Goal: Task Accomplishment & Management: Complete application form

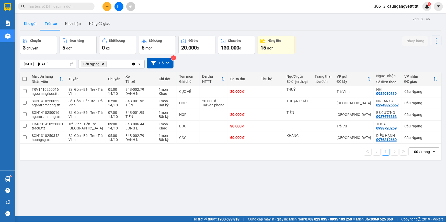
click at [27, 23] on button "Kho gửi" at bounding box center [30, 23] width 21 height 12
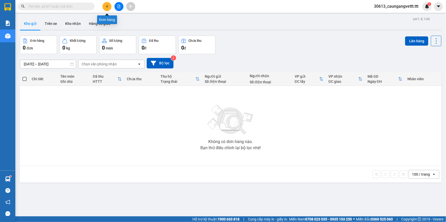
click at [107, 7] on icon "plus" at bounding box center [107, 7] width 4 height 4
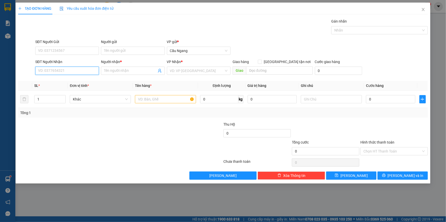
click at [68, 70] on input "SĐT Người Nhận" at bounding box center [67, 71] width 64 height 8
type input "0932124667"
click at [61, 82] on div "0932124667 - KIỀU" at bounding box center [67, 81] width 58 height 6
type input "KIỀU"
type input "0932124667"
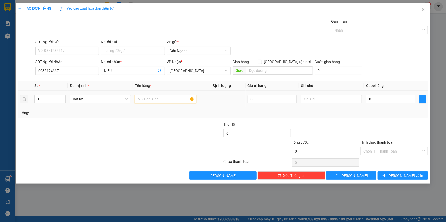
click at [143, 100] on input "text" at bounding box center [165, 99] width 61 height 8
type input "BAO"
click at [388, 100] on input "0" at bounding box center [390, 99] width 49 height 8
type input "4"
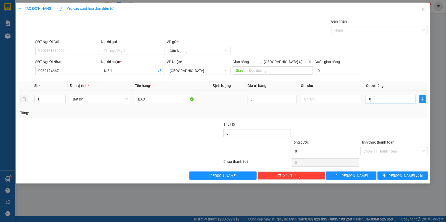
type input "4"
type input "40"
type input "400"
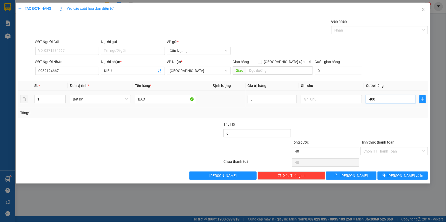
type input "400"
type input "4.000"
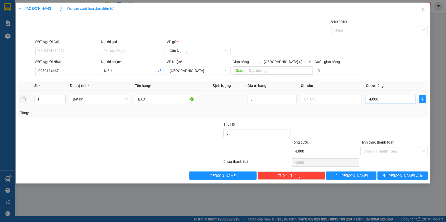
type input "40.000"
click at [393, 150] on input "Hình thức thanh toán" at bounding box center [393, 151] width 58 height 8
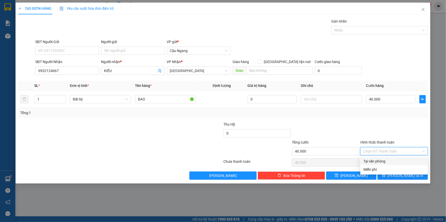
click at [384, 160] on div "Tại văn phòng" at bounding box center [394, 161] width 61 height 6
type input "0"
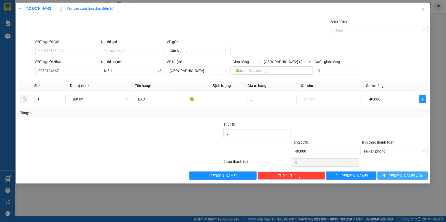
click at [408, 178] on button "[PERSON_NAME] và In" at bounding box center [403, 175] width 50 height 8
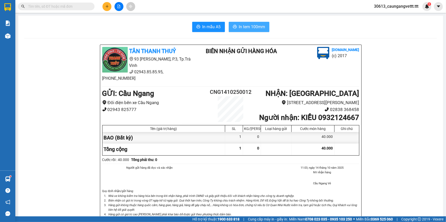
click at [252, 24] on span "In tem 100mm" at bounding box center [252, 27] width 26 height 6
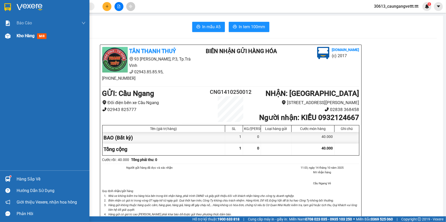
click at [21, 33] on span "Kho hàng" at bounding box center [26, 35] width 18 height 5
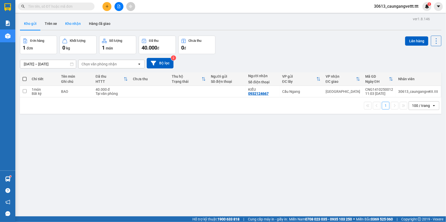
click at [71, 22] on button "Kho nhận" at bounding box center [73, 23] width 24 height 12
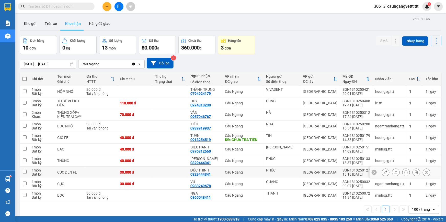
click at [25, 171] on input "checkbox" at bounding box center [25, 172] width 4 height 4
checkbox input "true"
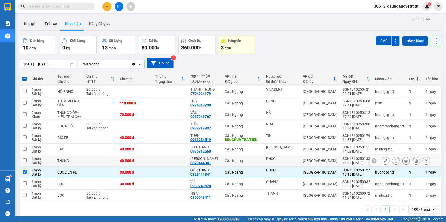
click at [23, 159] on input "checkbox" at bounding box center [25, 160] width 4 height 4
checkbox input "true"
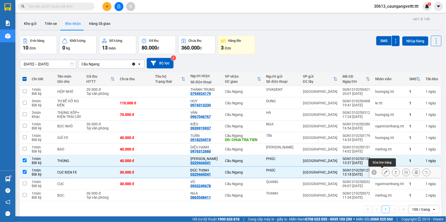
click at [384, 173] on icon at bounding box center [386, 172] width 4 height 4
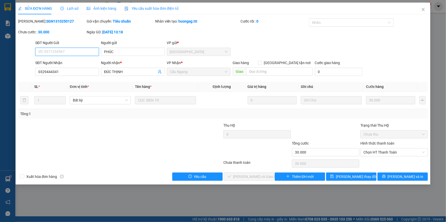
type input "PHÚC"
type input "0329444341"
type input "ĐÚC THỊNH"
type input "30.000"
click at [378, 150] on span "Chọn HT Thanh Toán" at bounding box center [394, 152] width 61 height 8
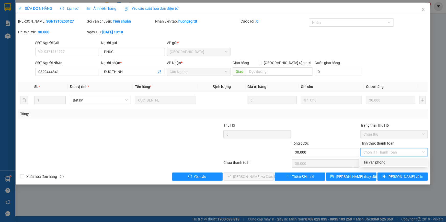
click at [382, 160] on div "Tại văn phòng" at bounding box center [394, 162] width 61 height 6
type input "0"
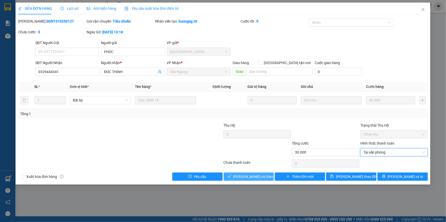
click at [256, 179] on span "[PERSON_NAME] và Giao hàng" at bounding box center [258, 176] width 49 height 6
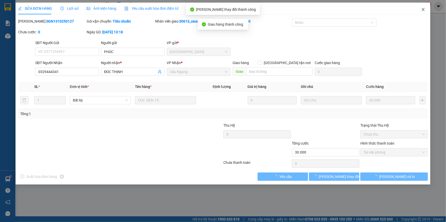
click at [425, 10] on icon "close" at bounding box center [424, 9] width 4 height 4
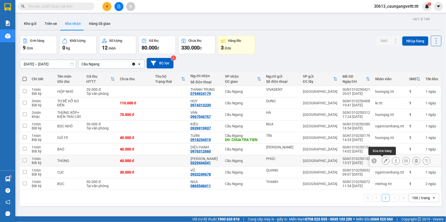
click at [384, 160] on icon at bounding box center [386, 161] width 4 height 4
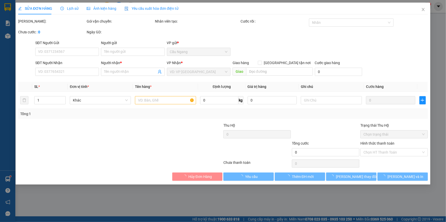
type input "PHÚC"
type input "0329444341"
type input "[PERSON_NAME]"
type input "40.000"
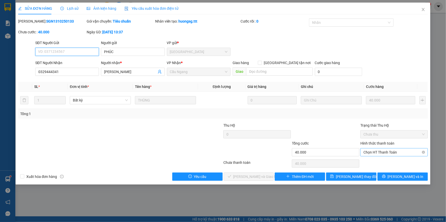
click at [388, 154] on span "Chọn HT Thanh Toán" at bounding box center [394, 152] width 61 height 8
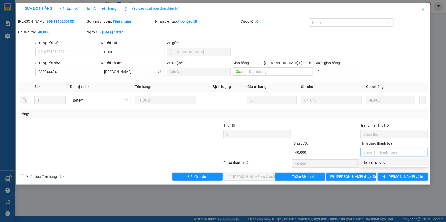
click at [376, 162] on div "Tại văn phòng" at bounding box center [394, 162] width 61 height 6
type input "0"
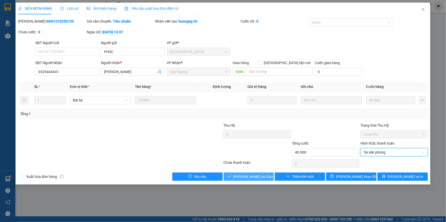
click at [248, 177] on span "[PERSON_NAME] và Giao hàng" at bounding box center [258, 176] width 49 height 6
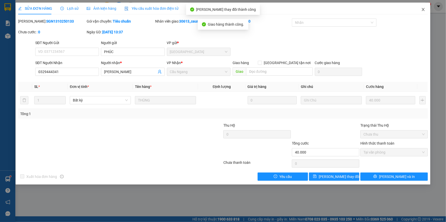
click at [424, 9] on icon "close" at bounding box center [423, 9] width 3 height 3
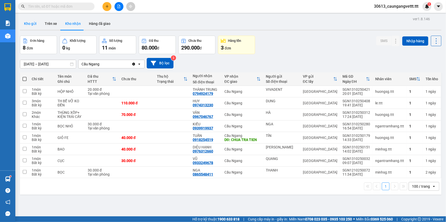
click at [32, 25] on button "Kho gửi" at bounding box center [30, 23] width 21 height 12
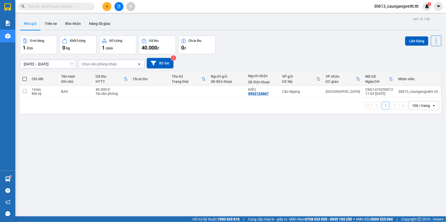
click at [25, 77] on span at bounding box center [25, 79] width 4 height 4
click at [25, 76] on input "checkbox" at bounding box center [25, 76] width 0 height 0
checkbox input "true"
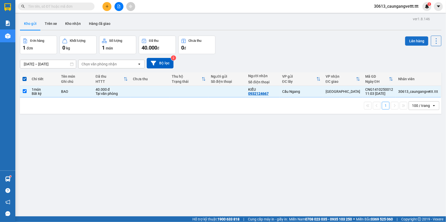
click at [414, 38] on button "Lên hàng" at bounding box center [416, 40] width 23 height 9
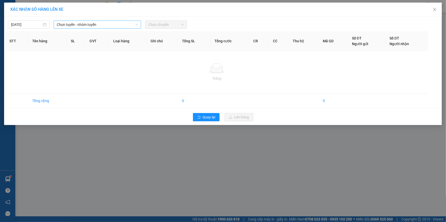
click at [109, 22] on span "Chọn tuyến - nhóm tuyến" at bounding box center [97, 25] width 81 height 8
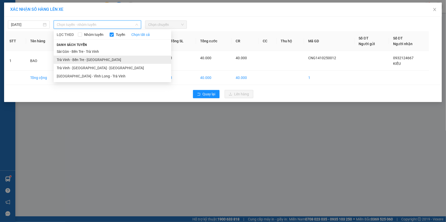
click at [87, 59] on li "Trà Vinh - Bến Tre - [GEOGRAPHIC_DATA]" at bounding box center [113, 60] width 118 height 8
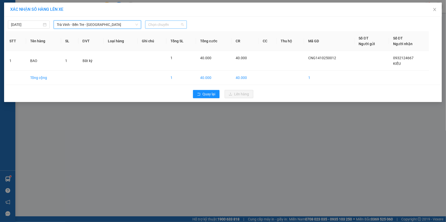
click at [170, 25] on span "Chọn chuyến" at bounding box center [166, 25] width 36 height 8
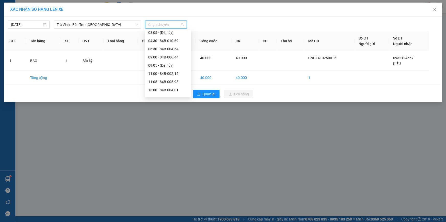
scroll to position [62, 0]
click at [164, 70] on div "13:00 - 84B-004.01" at bounding box center [168, 71] width 40 height 6
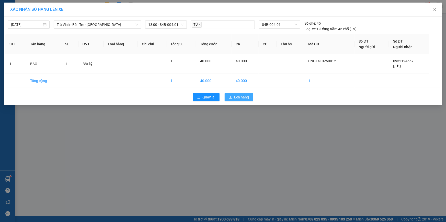
click at [235, 97] on span "Lên hàng" at bounding box center [242, 97] width 15 height 6
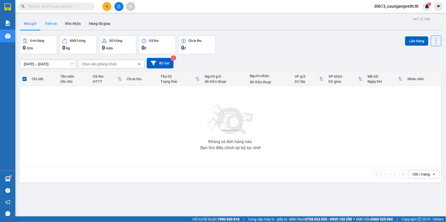
click at [52, 26] on button "Trên xe" at bounding box center [51, 23] width 20 height 12
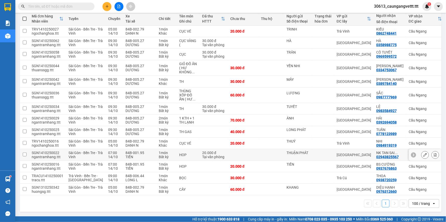
scroll to position [110, 0]
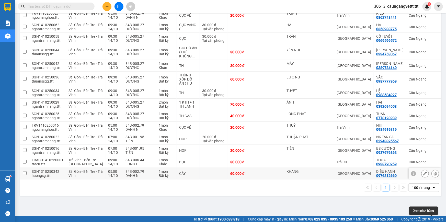
click at [434, 175] on icon at bounding box center [436, 173] width 4 height 4
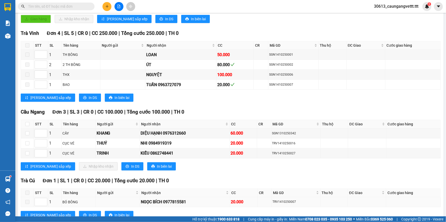
scroll to position [159, 0]
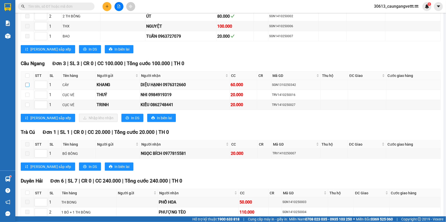
click at [26, 84] on input "checkbox" at bounding box center [27, 85] width 4 height 4
checkbox input "true"
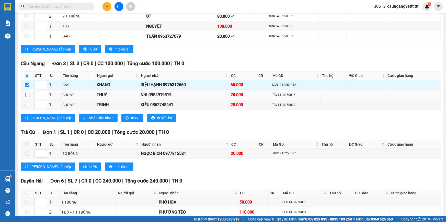
click at [26, 93] on input "checkbox" at bounding box center [27, 95] width 4 height 4
checkbox input "true"
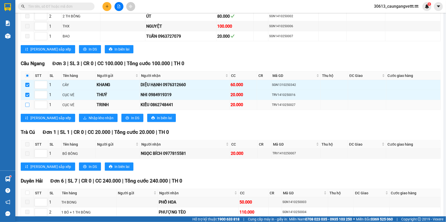
click at [28, 103] on input "checkbox" at bounding box center [27, 105] width 4 height 4
checkbox input "true"
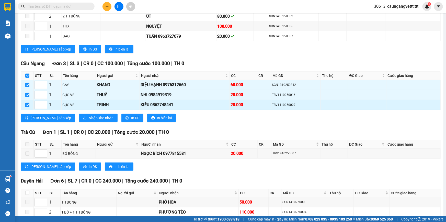
click at [26, 104] on input "checkbox" at bounding box center [27, 105] width 4 height 4
checkbox input "false"
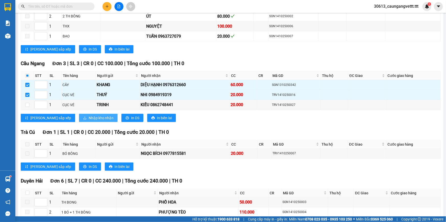
click at [89, 115] on span "Nhập kho nhận" at bounding box center [101, 118] width 25 height 6
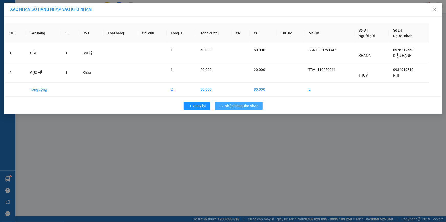
click at [238, 106] on span "Nhập hàng kho nhận" at bounding box center [242, 106] width 34 height 6
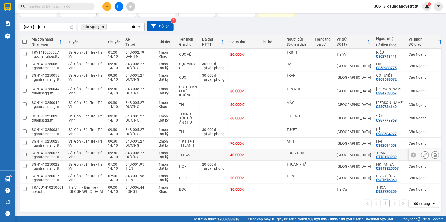
scroll to position [79, 0]
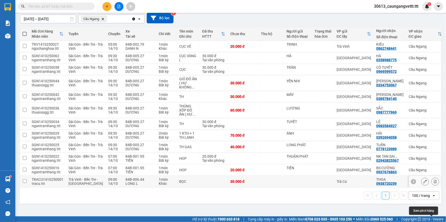
click at [434, 183] on icon at bounding box center [435, 181] width 3 height 4
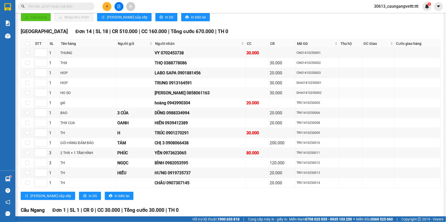
scroll to position [157, 0]
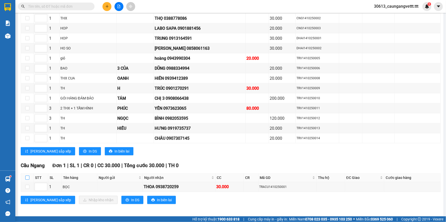
click at [26, 175] on input "checkbox" at bounding box center [27, 177] width 4 height 4
checkbox input "true"
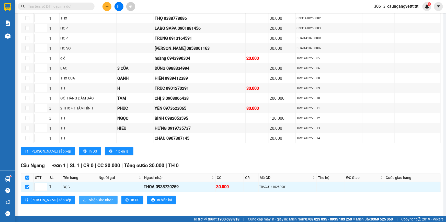
click at [79, 195] on button "Nhập kho nhận" at bounding box center [98, 199] width 39 height 8
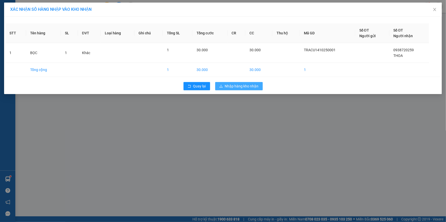
click at [245, 86] on span "Nhập hàng kho nhận" at bounding box center [242, 86] width 34 height 6
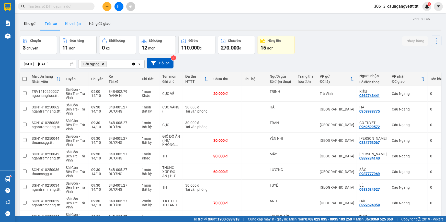
click at [73, 23] on button "Kho nhận" at bounding box center [73, 23] width 24 height 12
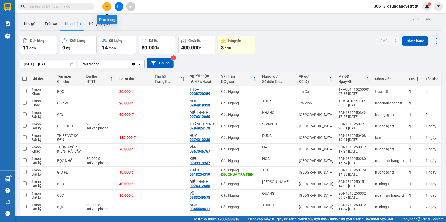
click at [106, 6] on icon "plus" at bounding box center [107, 6] width 3 height 0
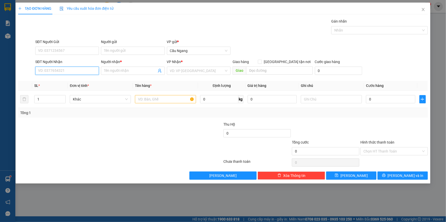
click at [67, 70] on input "SĐT Người Nhận" at bounding box center [67, 71] width 64 height 8
click at [70, 80] on div "0333379757 - LOAN" at bounding box center [67, 81] width 58 height 6
type input "0333379757"
type input "LOAN"
type input "0333379757"
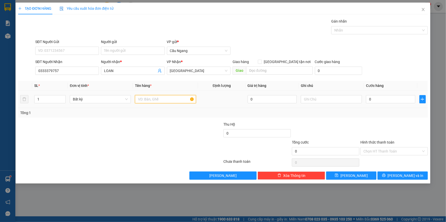
click at [154, 98] on input "text" at bounding box center [165, 99] width 61 height 8
type input "HOP"
click at [379, 100] on input "0" at bounding box center [390, 99] width 49 height 8
type input "3"
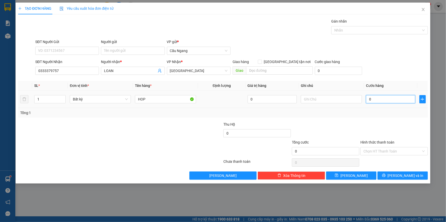
type input "3"
type input "30"
type input "300"
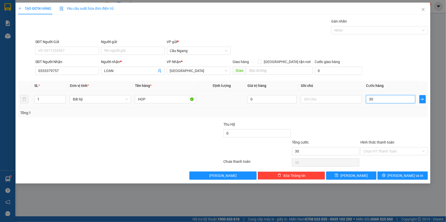
type input "300"
type input "3.000"
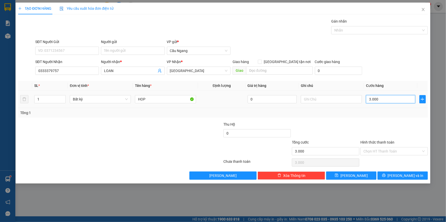
type input "30.000"
click at [402, 174] on span "[PERSON_NAME] và In" at bounding box center [406, 175] width 36 height 6
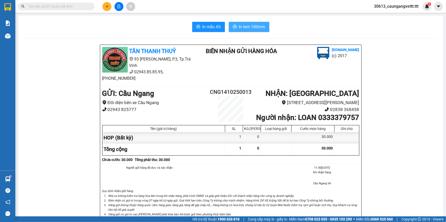
click at [250, 24] on span "In tem 100mm" at bounding box center [252, 27] width 26 height 6
click at [109, 5] on button at bounding box center [107, 6] width 9 height 9
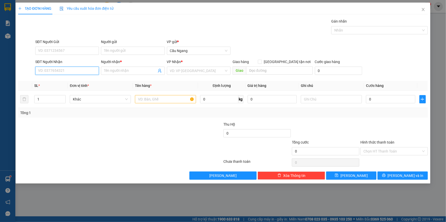
click at [71, 73] on input "SĐT Người Nhận" at bounding box center [67, 71] width 64 height 8
click at [42, 71] on input "099723" at bounding box center [67, 71] width 64 height 8
click at [46, 71] on input "0909723" at bounding box center [67, 71] width 64 height 8
click at [67, 81] on div "0906723760 - HIỆP" at bounding box center [67, 81] width 58 height 6
type input "0906723760"
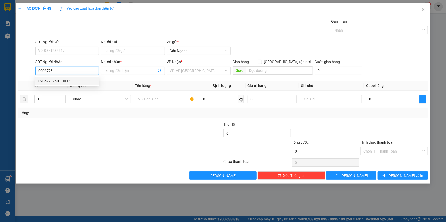
type input "HIỆP"
type input "0906723760"
click at [149, 100] on input "text" at bounding box center [165, 99] width 61 height 8
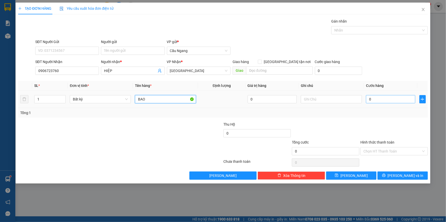
type input "BAO"
click at [380, 100] on input "0" at bounding box center [390, 99] width 49 height 8
type input "5"
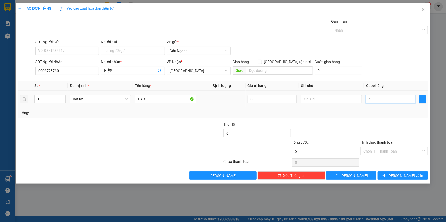
type input "50"
type input "500"
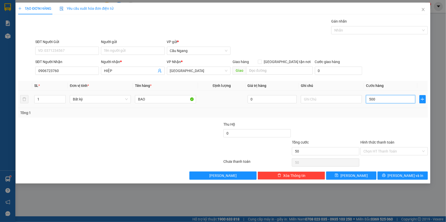
type input "500"
type input "5.000"
type input "50.000"
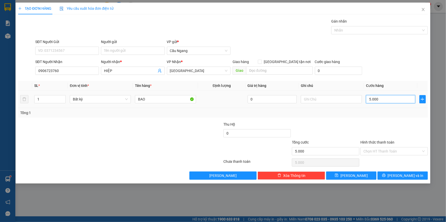
type input "50.000"
drag, startPoint x: 392, startPoint y: 151, endPoint x: 382, endPoint y: 154, distance: 10.8
click at [392, 150] on input "Hình thức thanh toán" at bounding box center [393, 151] width 58 height 8
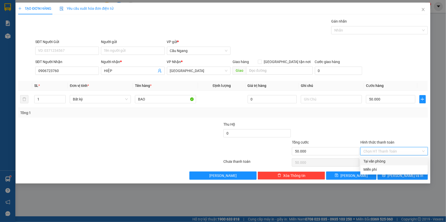
drag, startPoint x: 380, startPoint y: 161, endPoint x: 388, endPoint y: 163, distance: 8.0
click at [381, 161] on div "Tại văn phòng" at bounding box center [394, 161] width 61 height 6
type input "0"
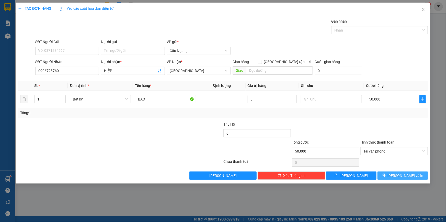
click at [400, 176] on span "[PERSON_NAME] và In" at bounding box center [406, 175] width 36 height 6
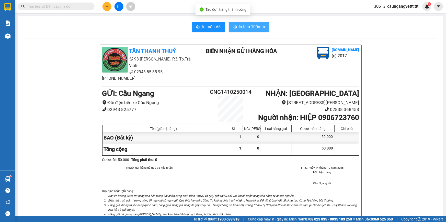
click at [249, 27] on span "In tem 100mm" at bounding box center [252, 27] width 26 height 6
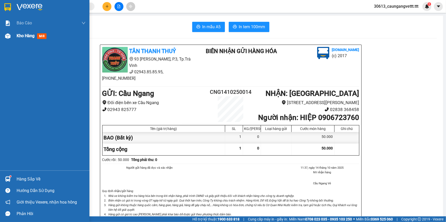
click at [22, 32] on div "Kho hàng mới" at bounding box center [33, 35] width 32 height 6
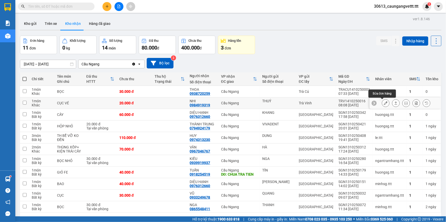
click at [384, 102] on icon at bounding box center [386, 103] width 4 height 4
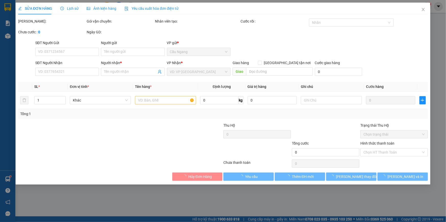
type input "THUÝ"
type input "0984919319"
type input "NHI"
type input "20.000"
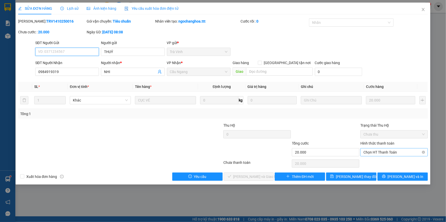
click at [379, 151] on span "Chọn HT Thanh Toán" at bounding box center [394, 152] width 61 height 8
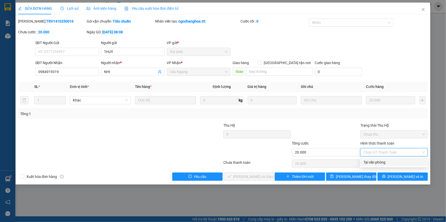
click at [379, 161] on div "Tại văn phòng" at bounding box center [394, 162] width 61 height 6
type input "0"
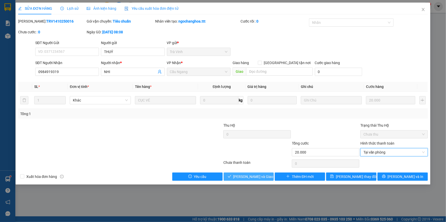
click at [250, 177] on span "[PERSON_NAME] và Giao hàng" at bounding box center [258, 176] width 49 height 6
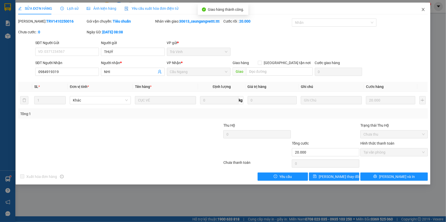
click at [425, 10] on icon "close" at bounding box center [424, 9] width 4 height 4
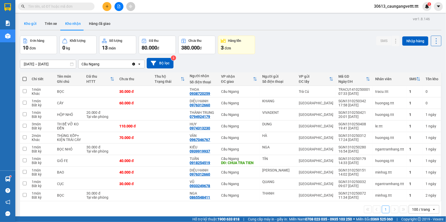
click at [30, 24] on button "Kho gửi" at bounding box center [30, 23] width 21 height 12
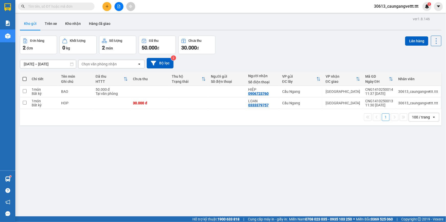
click at [23, 79] on span at bounding box center [25, 79] width 4 height 4
click at [25, 76] on input "checkbox" at bounding box center [25, 76] width 0 height 0
checkbox input "true"
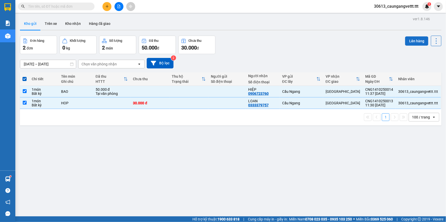
click at [417, 40] on button "Lên hàng" at bounding box center [416, 40] width 23 height 9
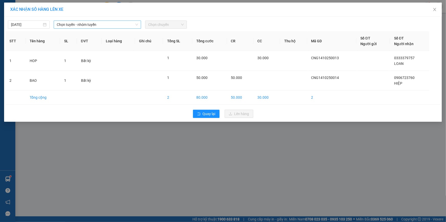
click at [114, 25] on span "Chọn tuyến - nhóm tuyến" at bounding box center [97, 25] width 81 height 8
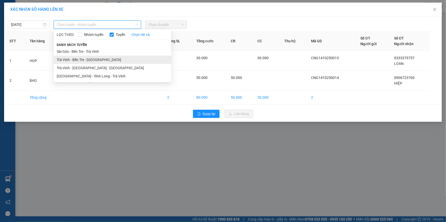
click at [91, 59] on li "Trà Vinh - Bến Tre - [GEOGRAPHIC_DATA]" at bounding box center [113, 60] width 118 height 8
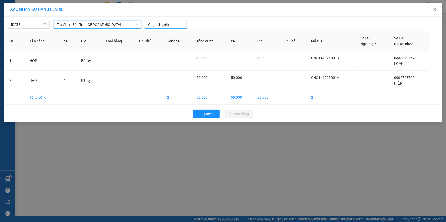
click at [169, 26] on span "Chọn chuyến" at bounding box center [166, 25] width 36 height 8
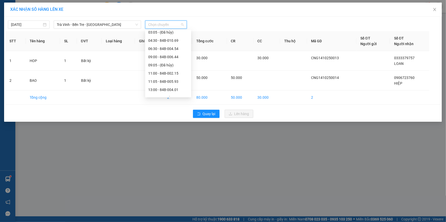
scroll to position [62, 0]
click at [163, 73] on div "13:00 - 84B-004.01" at bounding box center [168, 71] width 40 height 6
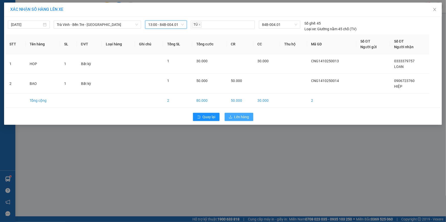
click at [246, 117] on span "Lên hàng" at bounding box center [242, 117] width 15 height 6
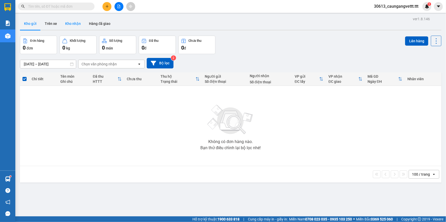
click at [76, 24] on button "Kho nhận" at bounding box center [73, 23] width 24 height 12
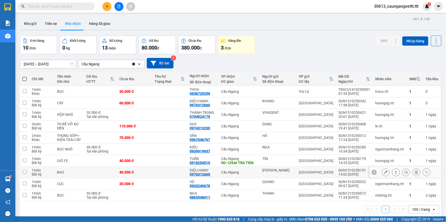
click at [384, 172] on icon at bounding box center [386, 172] width 4 height 4
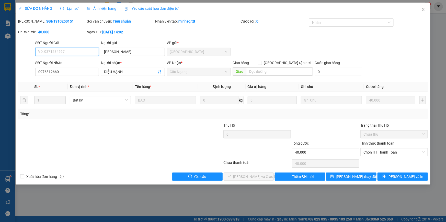
type input "[PERSON_NAME]"
type input "0976312660"
type input "DIỆU HẠNH"
type input "40.000"
click at [387, 152] on span "Chọn HT Thanh Toán" at bounding box center [394, 152] width 61 height 8
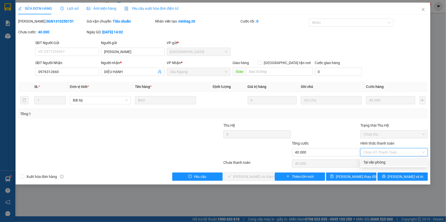
click at [382, 160] on div "Tại văn phòng" at bounding box center [394, 162] width 61 height 6
type input "0"
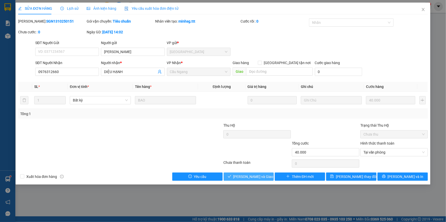
click at [265, 176] on span "[PERSON_NAME] và Giao hàng" at bounding box center [258, 176] width 49 height 6
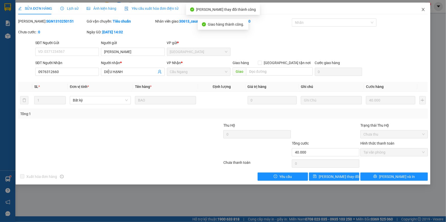
click at [423, 9] on icon "close" at bounding box center [424, 9] width 4 height 4
